Goal: Task Accomplishment & Management: Use online tool/utility

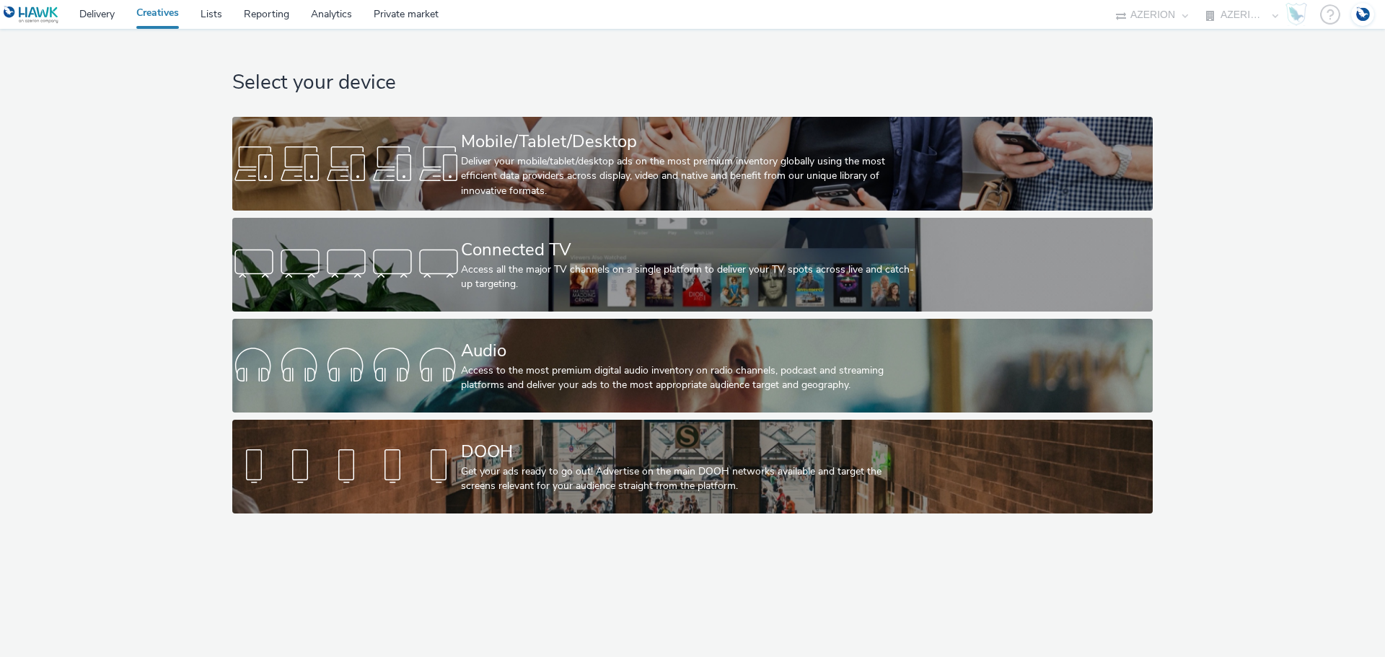
select select "b626f941-834b-427f-b453-0a2b95f57350"
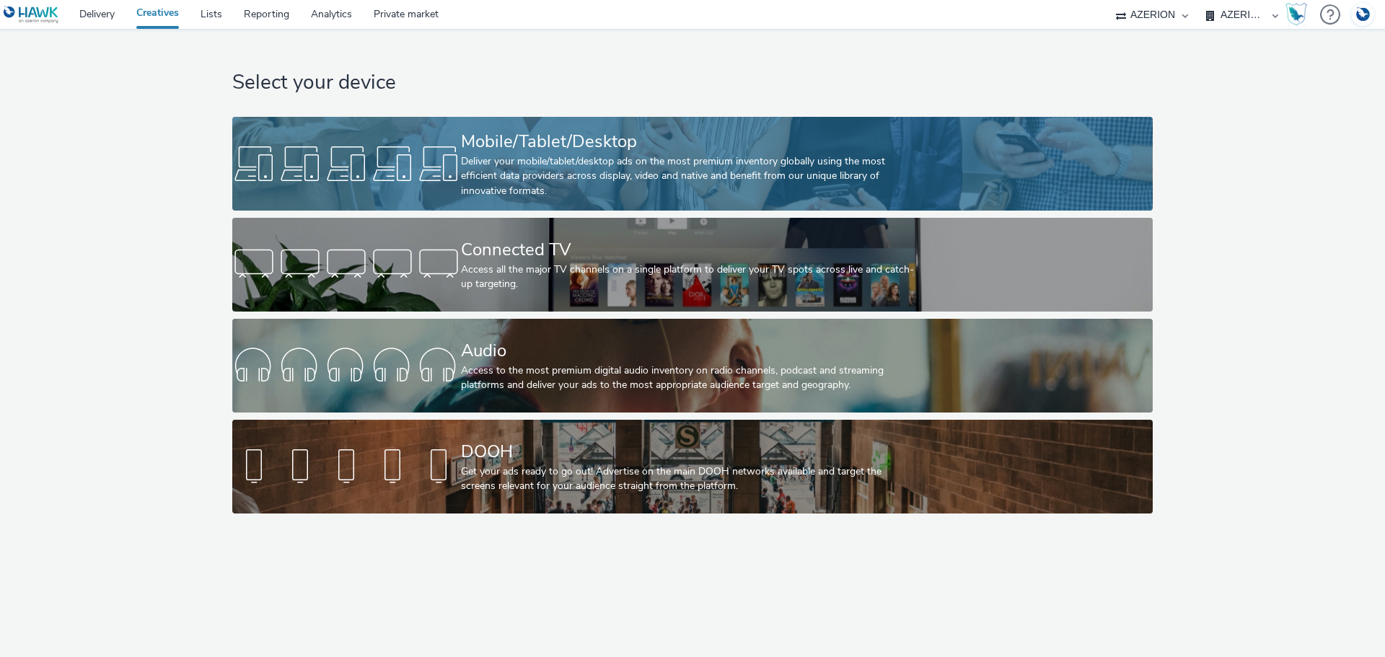
click at [580, 129] on div "Mobile/Tablet/Desktop" at bounding box center [689, 141] width 457 height 25
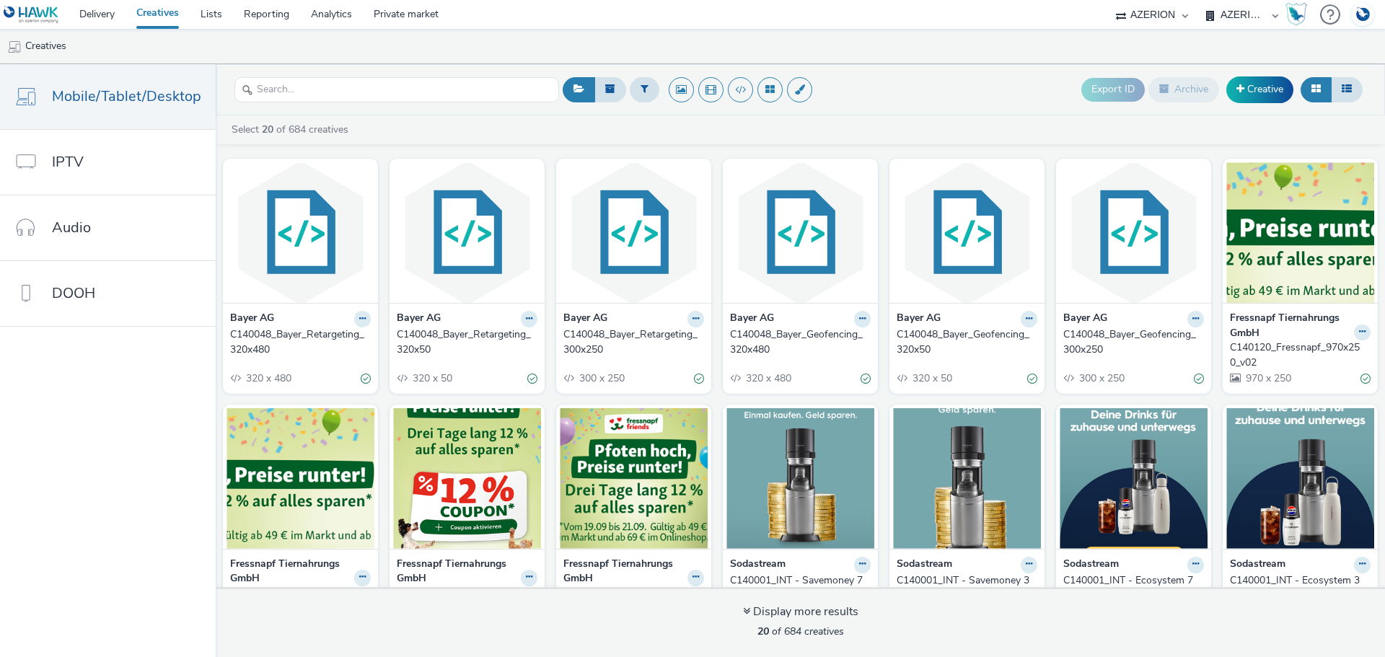
drag, startPoint x: 1185, startPoint y: 321, endPoint x: 1071, endPoint y: 307, distance: 114.9
drag, startPoint x: 1071, startPoint y: 307, endPoint x: 1060, endPoint y: 344, distance: 39.2
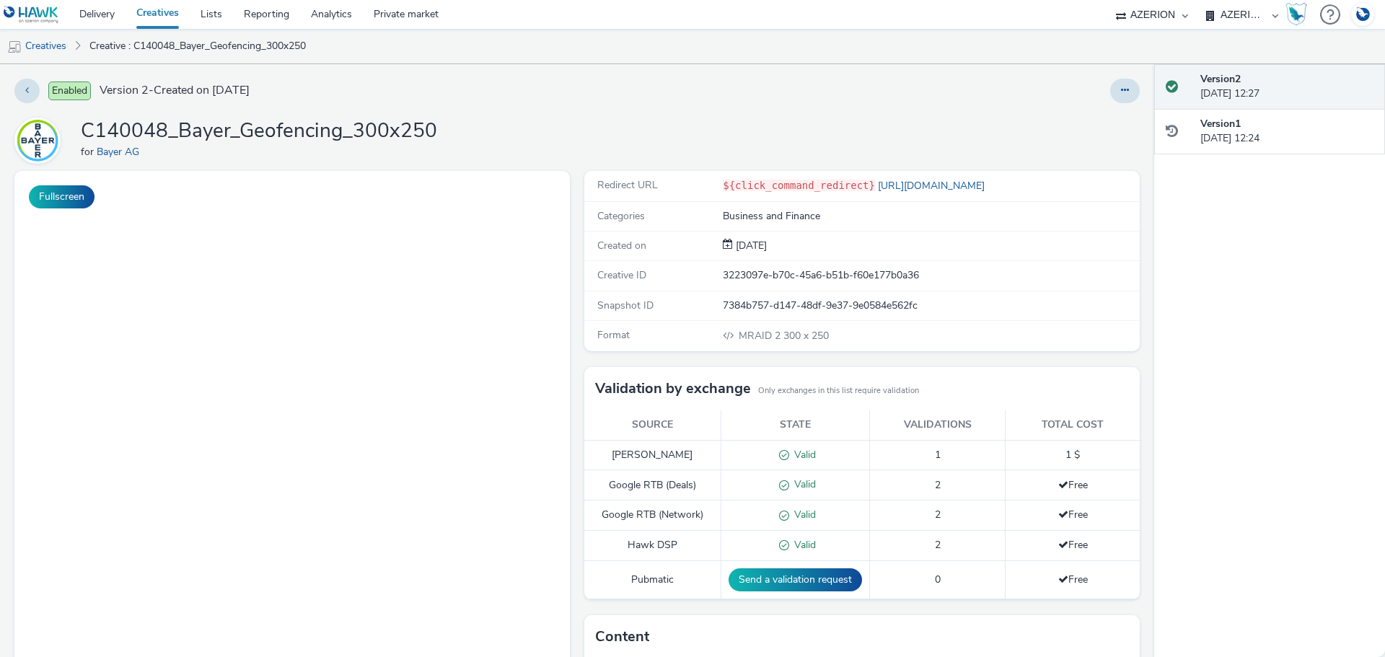
select select "b626f941-834b-427f-b453-0a2b95f57350"
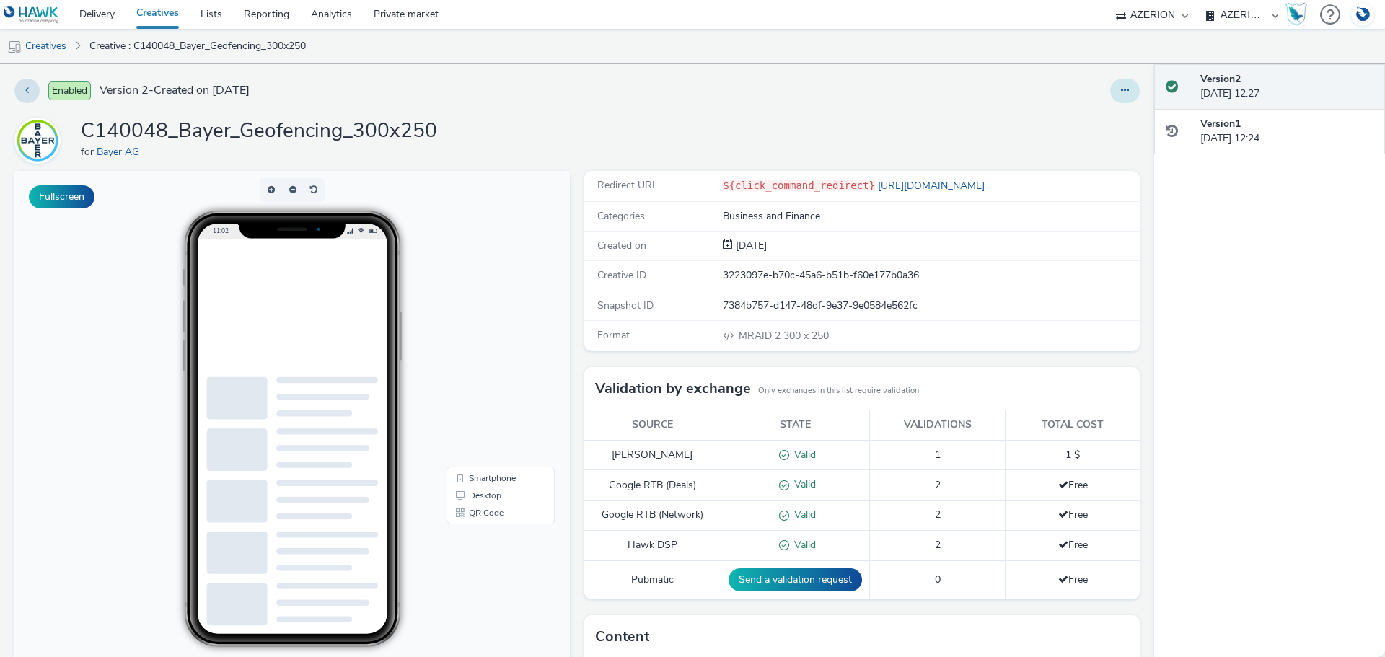
click at [1110, 88] on button at bounding box center [1125, 91] width 30 height 25
click at [1058, 127] on link "Edit" at bounding box center [1085, 119] width 108 height 29
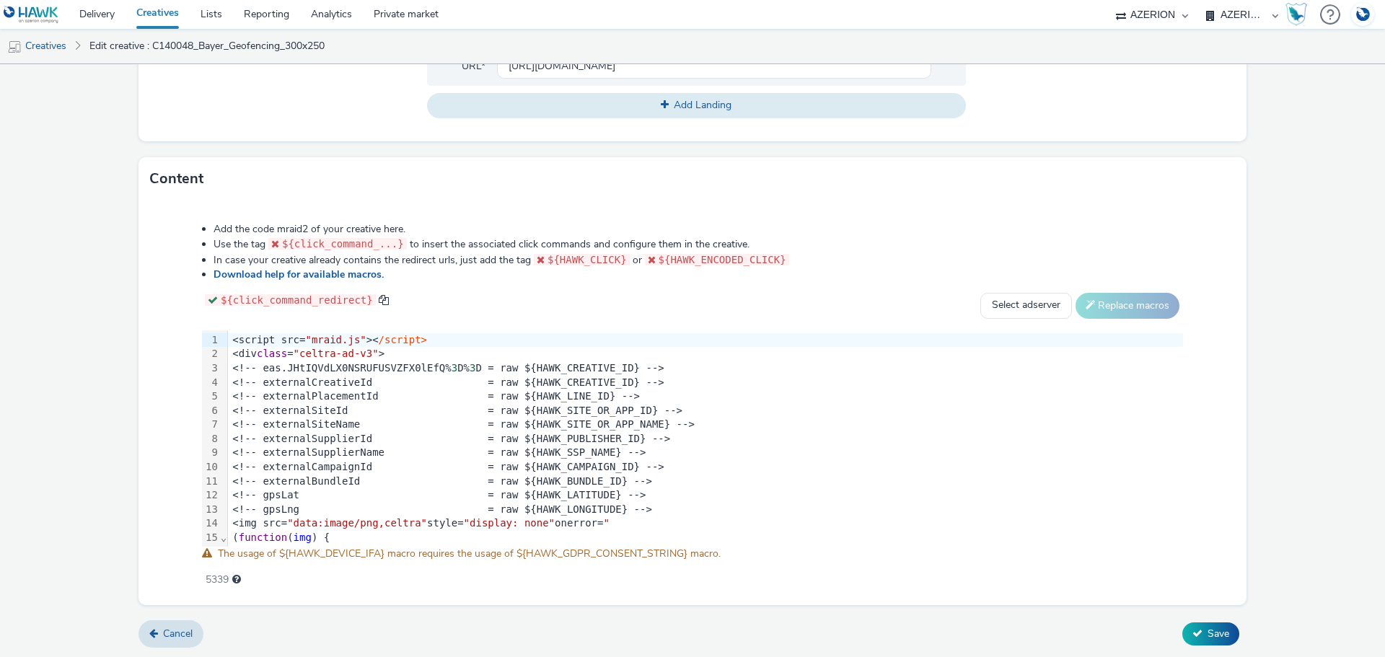
scroll to position [252, 0]
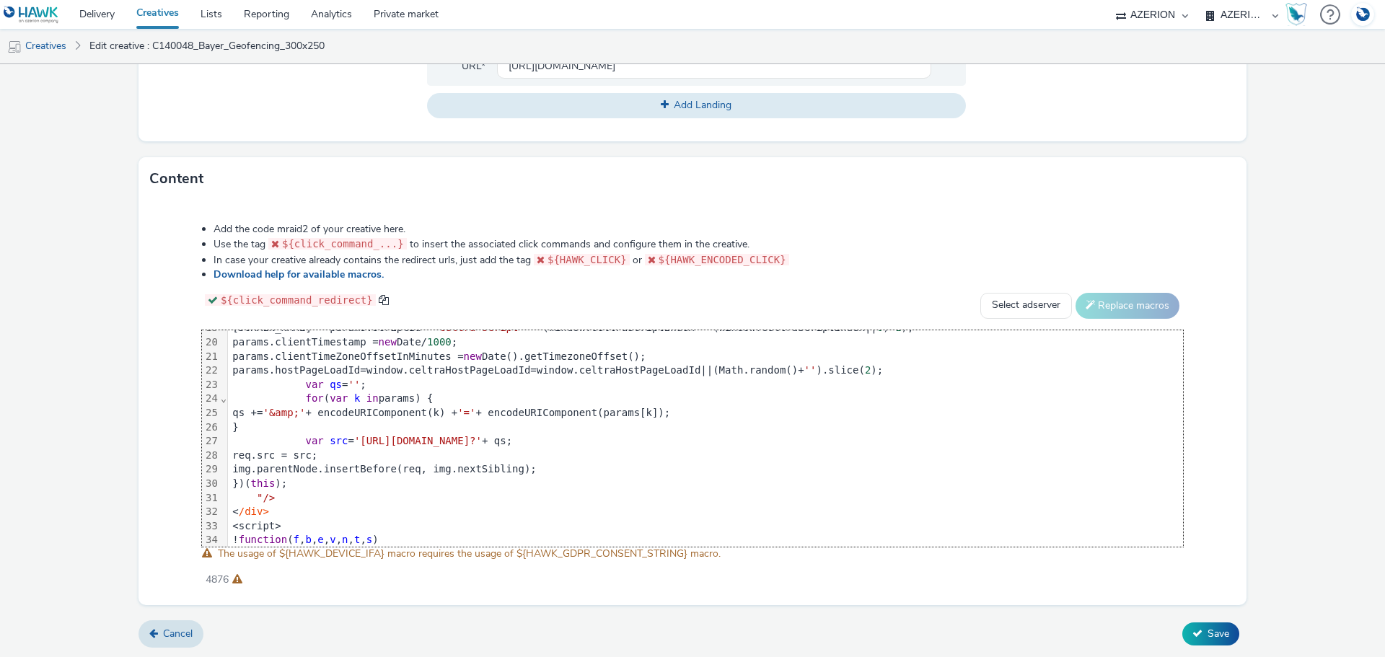
scroll to position [422, 0]
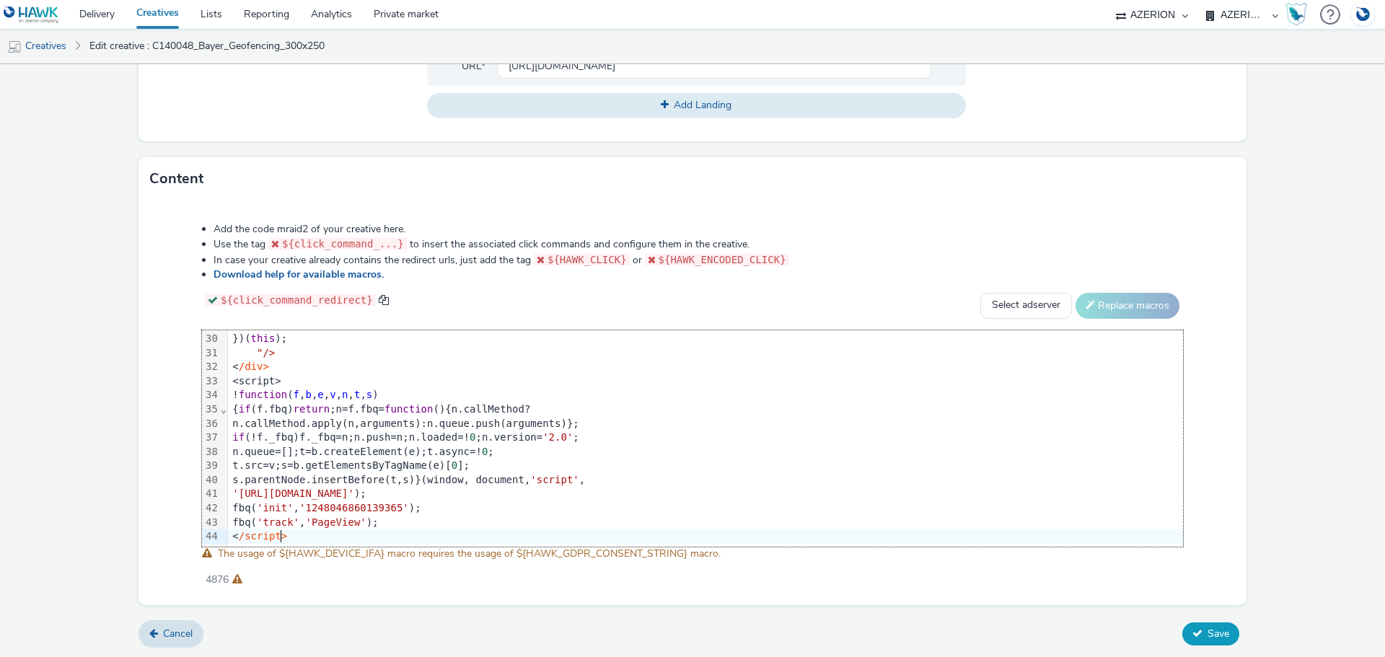
click at [1192, 633] on icon at bounding box center [1197, 633] width 10 height 10
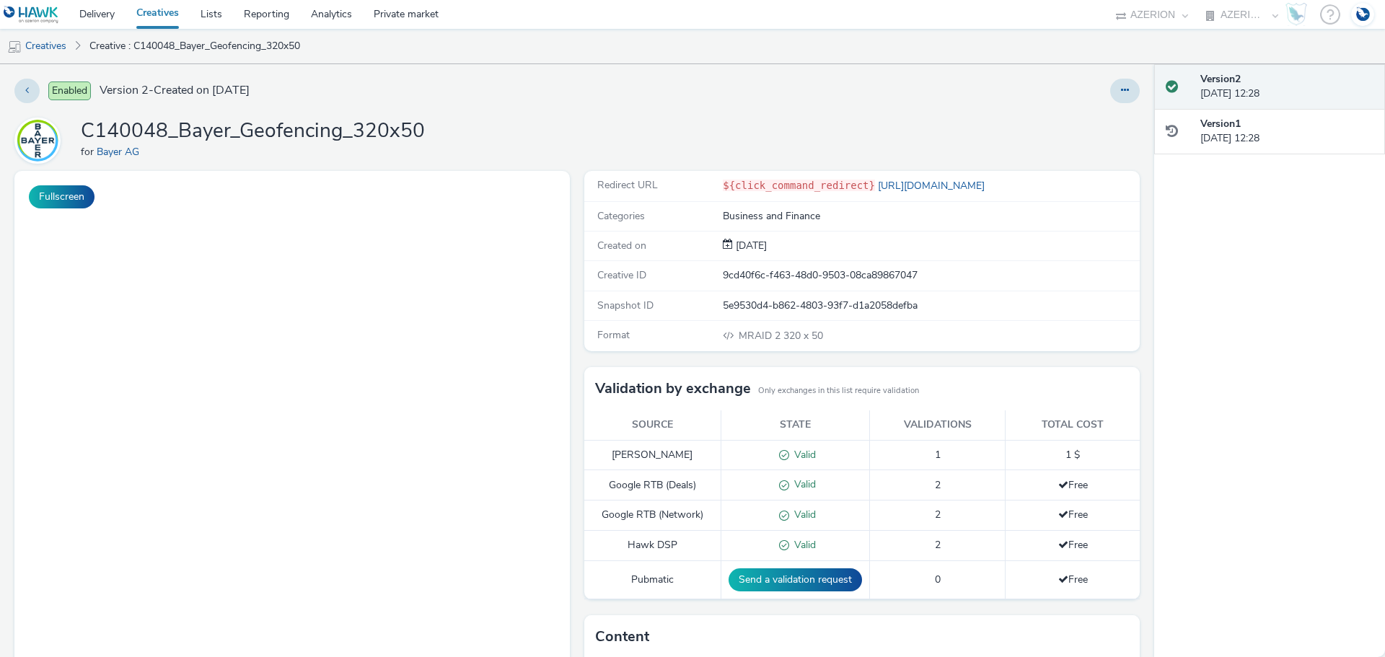
select select "b626f941-834b-427f-b453-0a2b95f57350"
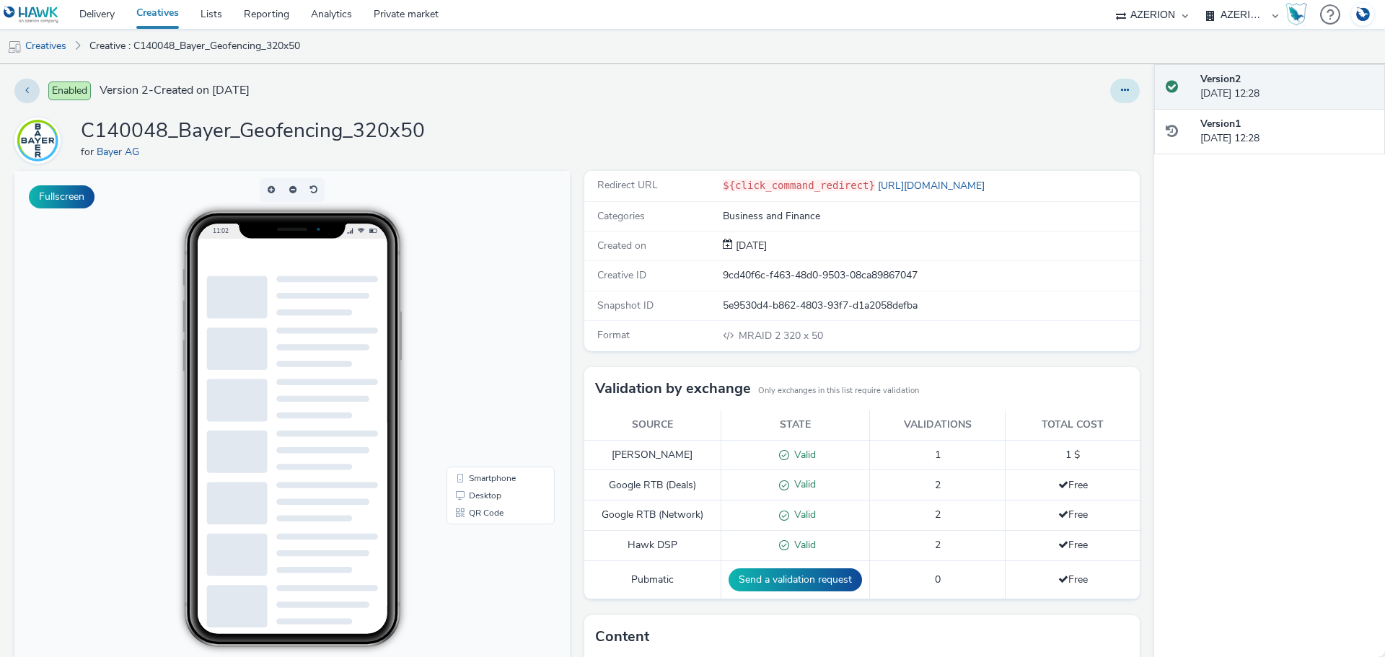
click at [1121, 93] on button at bounding box center [1125, 91] width 30 height 25
click at [1089, 122] on link "Edit" at bounding box center [1085, 119] width 108 height 29
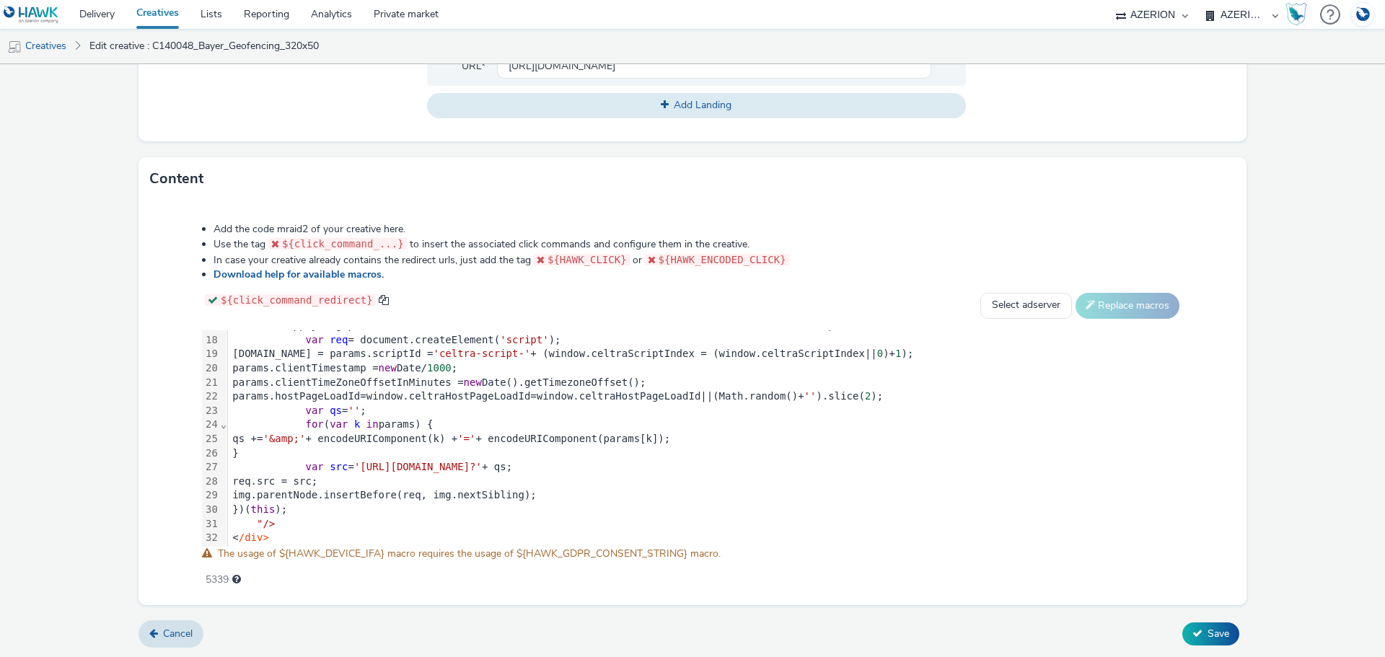
scroll to position [252, 0]
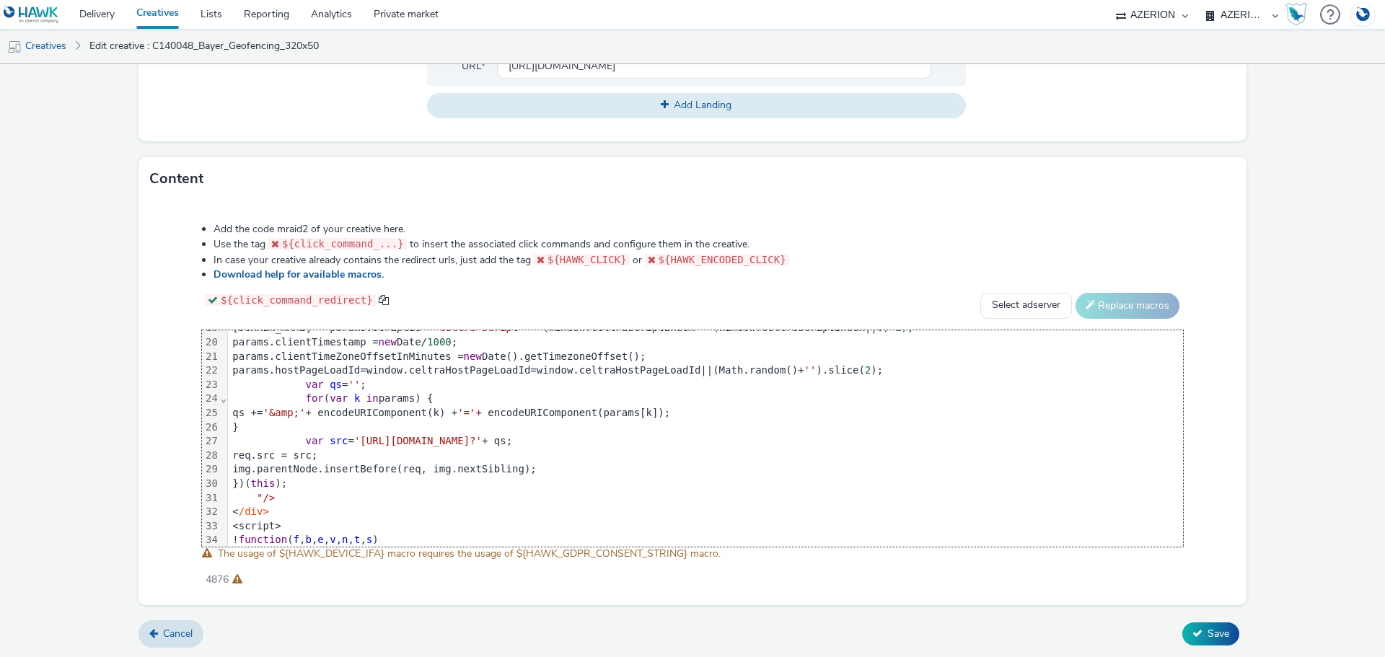
scroll to position [422, 0]
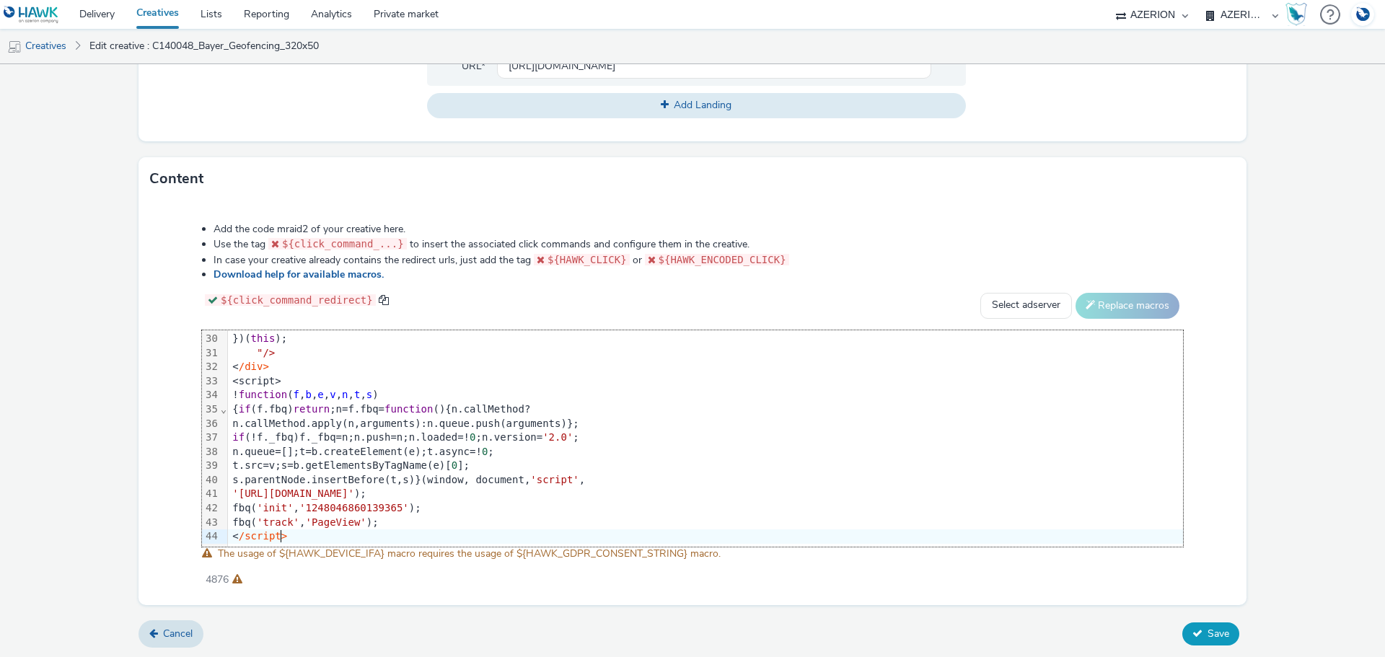
click at [1192, 641] on button "Save" at bounding box center [1210, 633] width 57 height 23
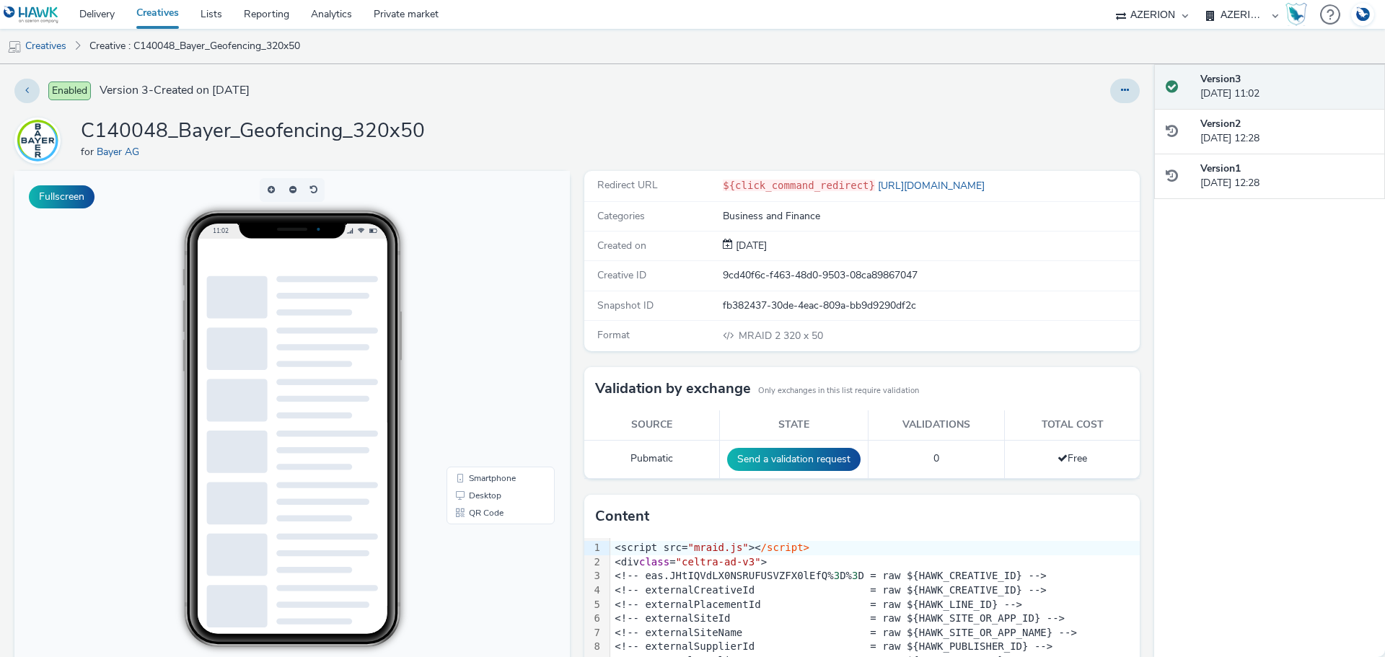
click at [371, 261] on div at bounding box center [326, 257] width 231 height 36
click at [492, 510] on link "QR Code" at bounding box center [500, 512] width 102 height 17
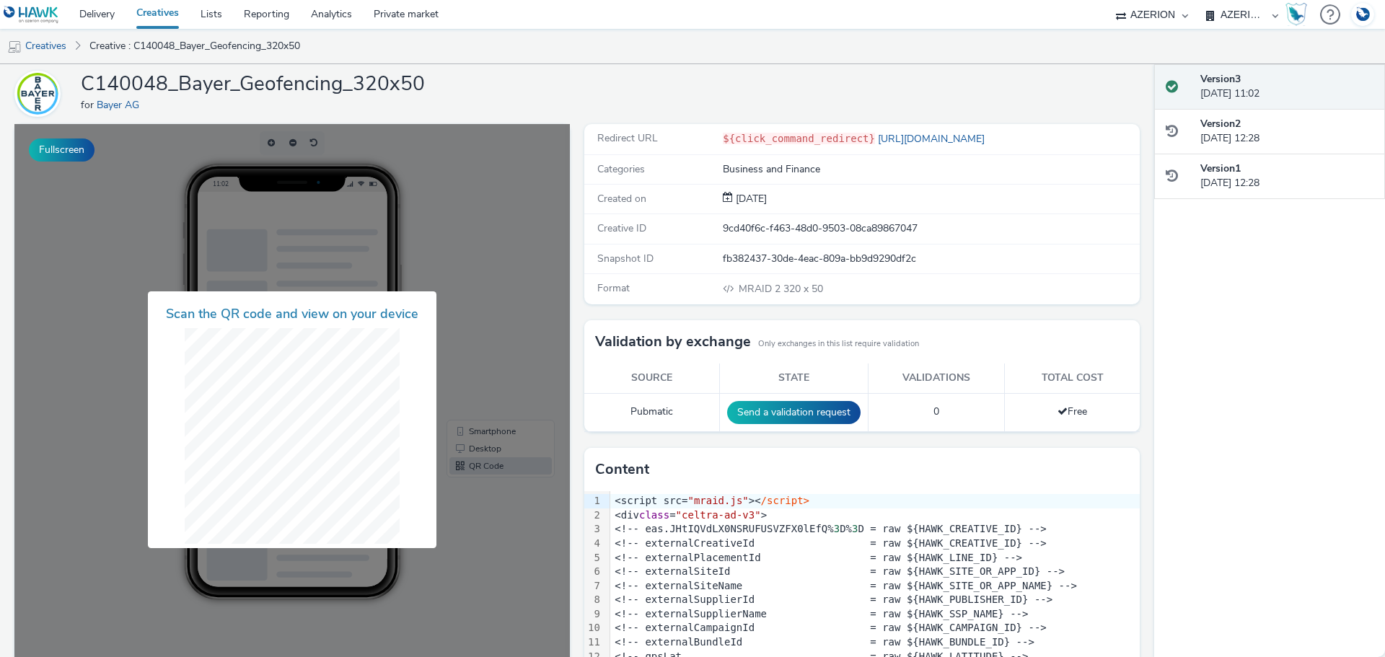
scroll to position [72, 0]
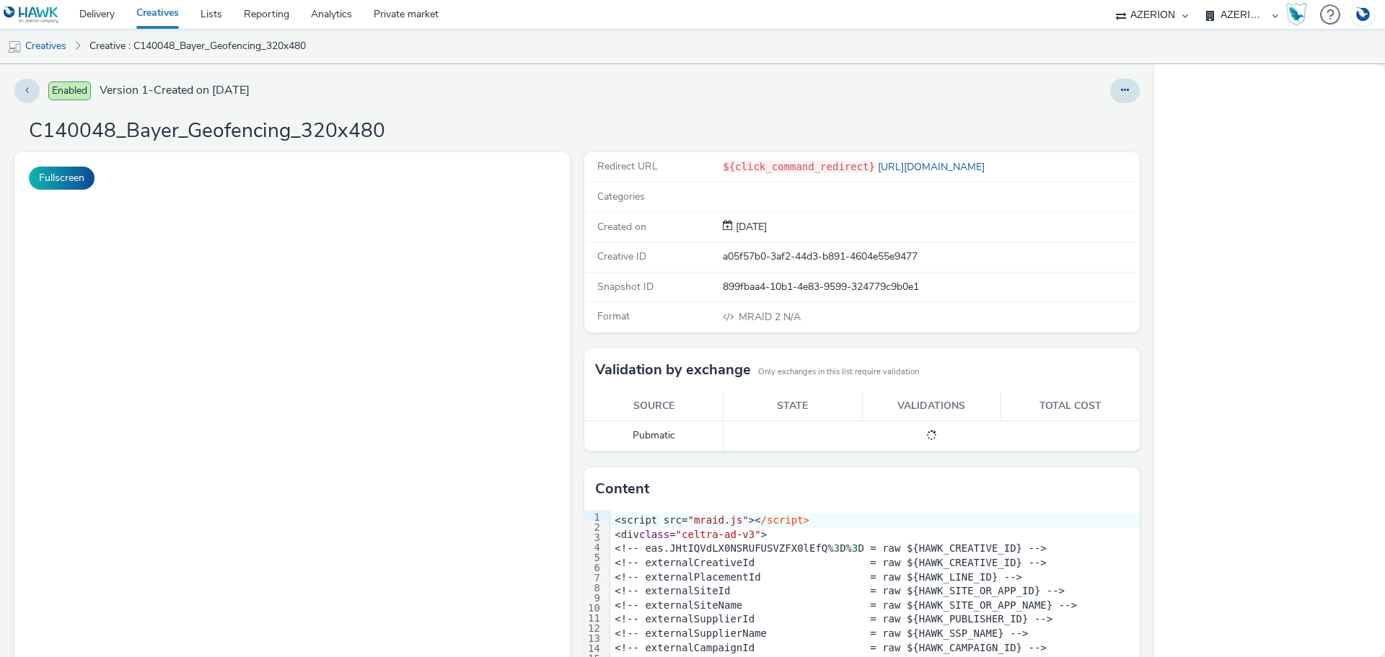
select select "b626f941-834b-427f-b453-0a2b95f57350"
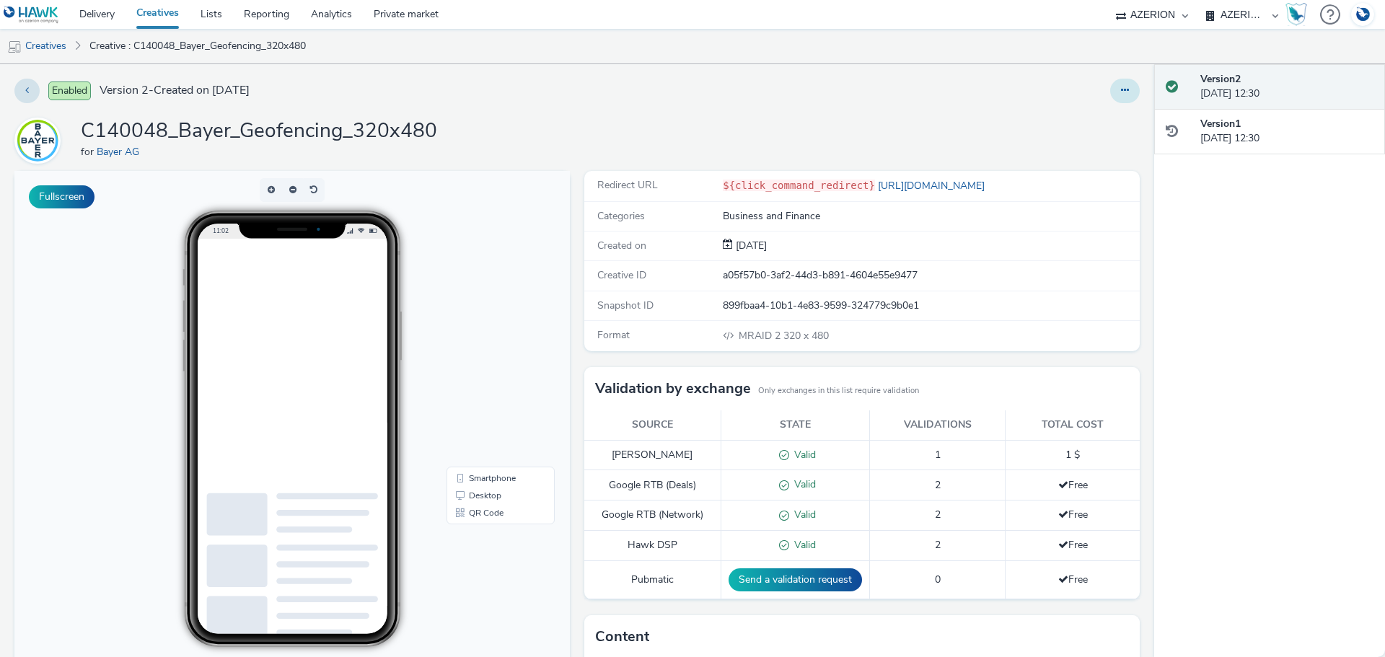
click at [1121, 90] on icon at bounding box center [1125, 90] width 8 height 10
click at [1057, 123] on link "Edit" at bounding box center [1085, 119] width 108 height 29
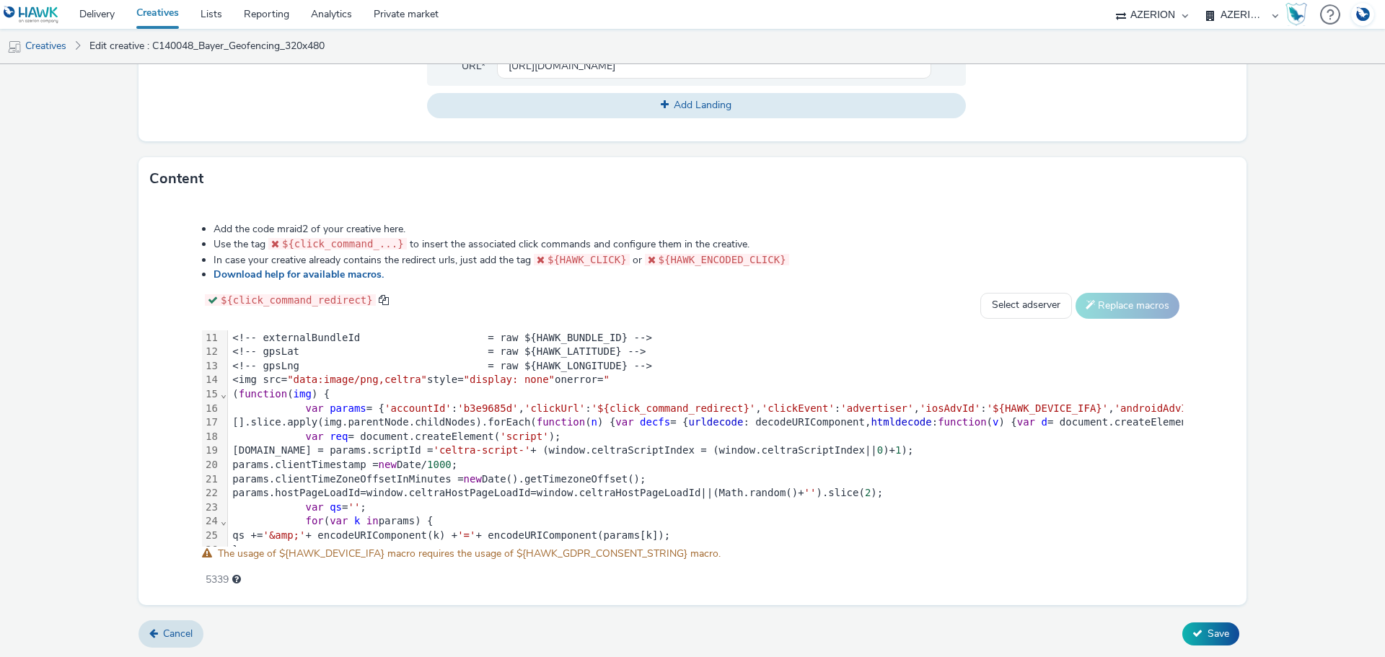
scroll to position [252, 0]
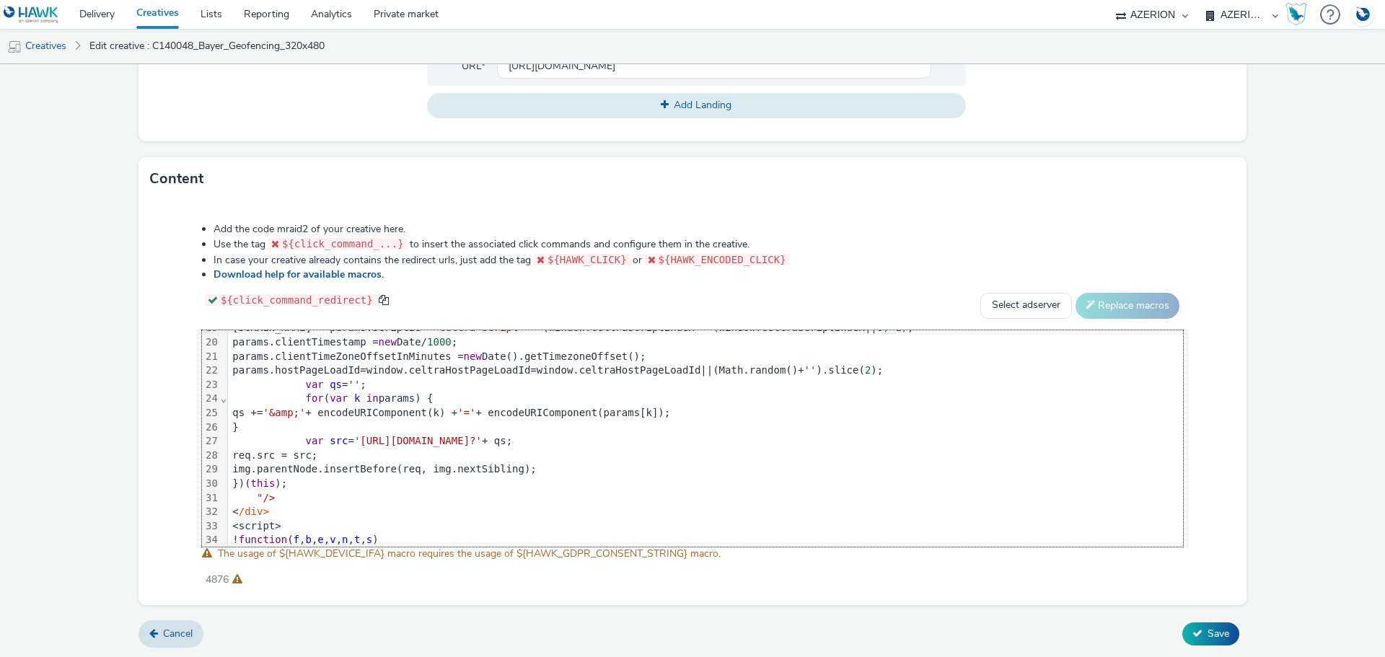
scroll to position [422, 0]
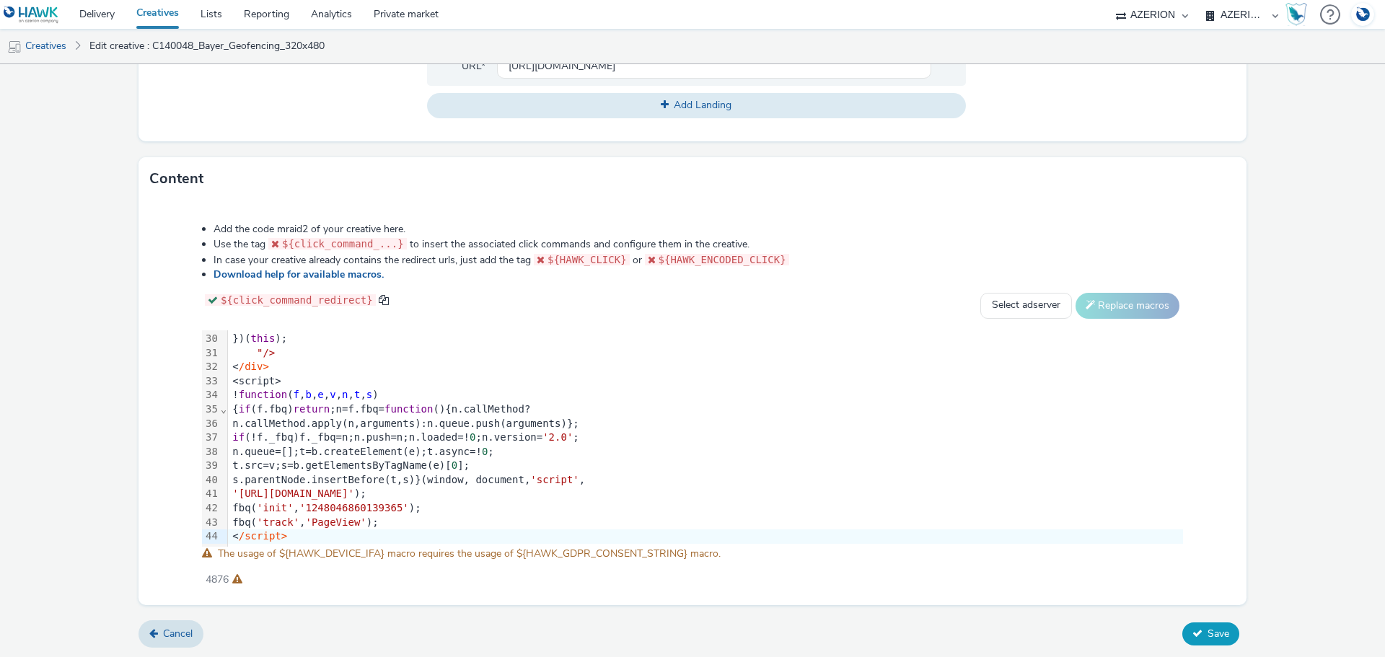
click at [1193, 636] on button "Save" at bounding box center [1210, 633] width 57 height 23
